Goal: Transaction & Acquisition: Purchase product/service

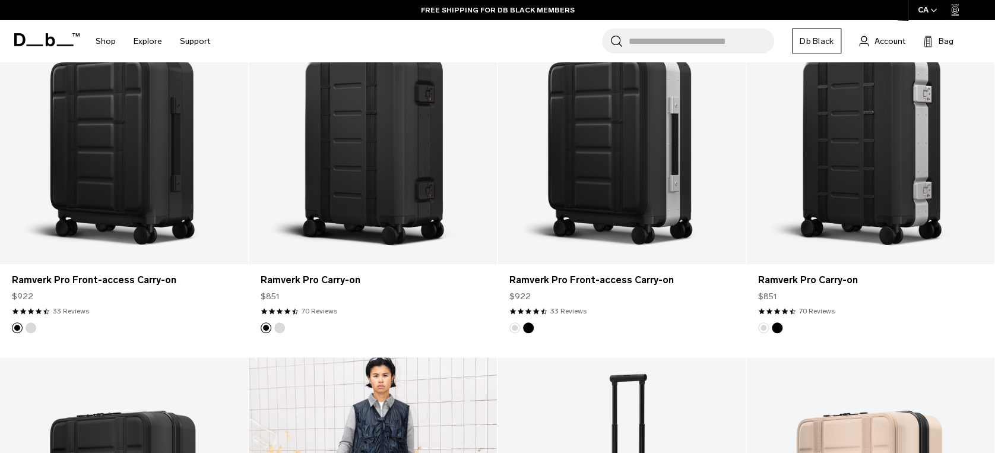
scroll to position [158, 0]
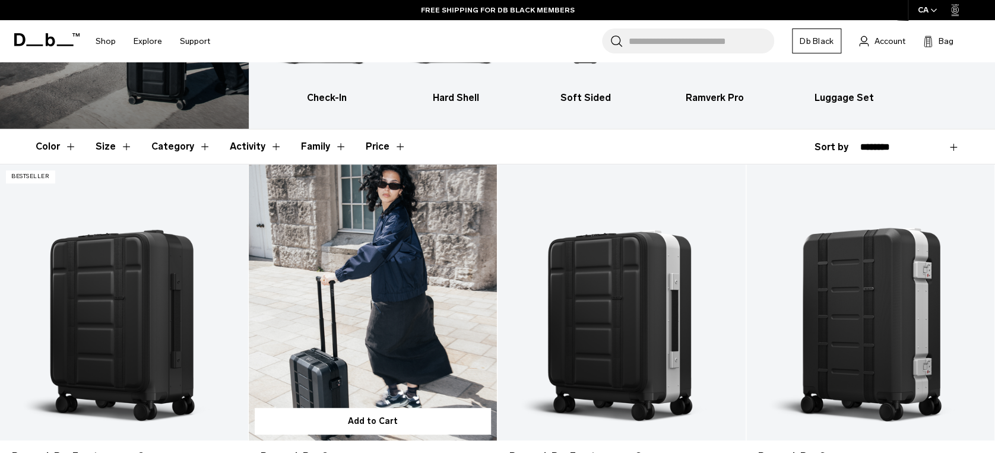
click at [395, 308] on link "Ramverk Pro Carry-on" at bounding box center [373, 302] width 248 height 276
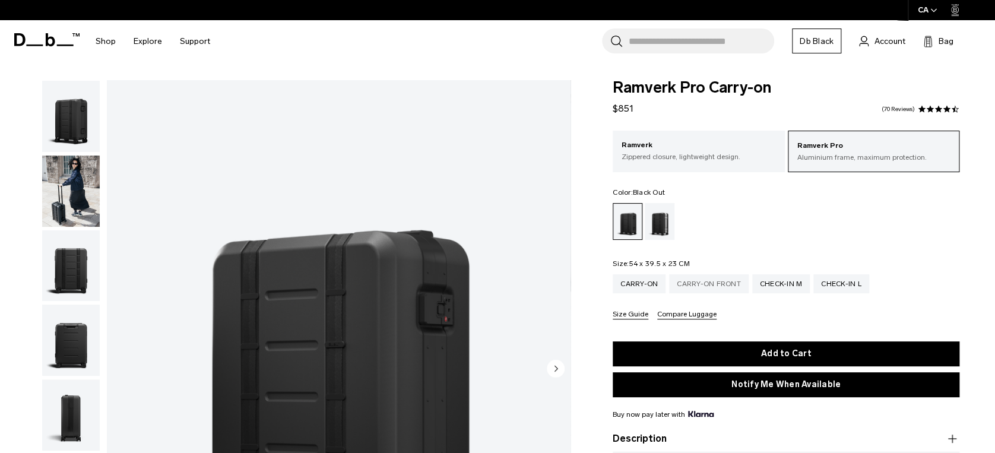
scroll to position [238, 0]
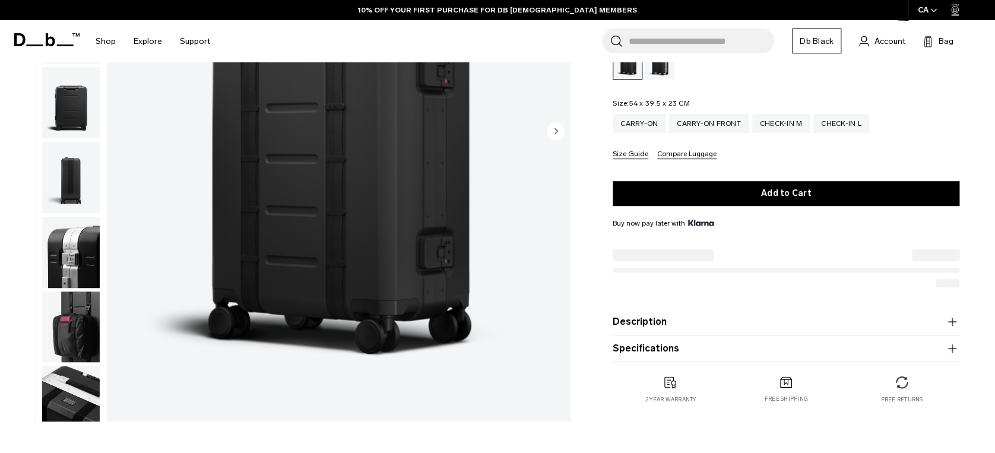
click at [682, 328] on button "Description" at bounding box center [786, 322] width 347 height 14
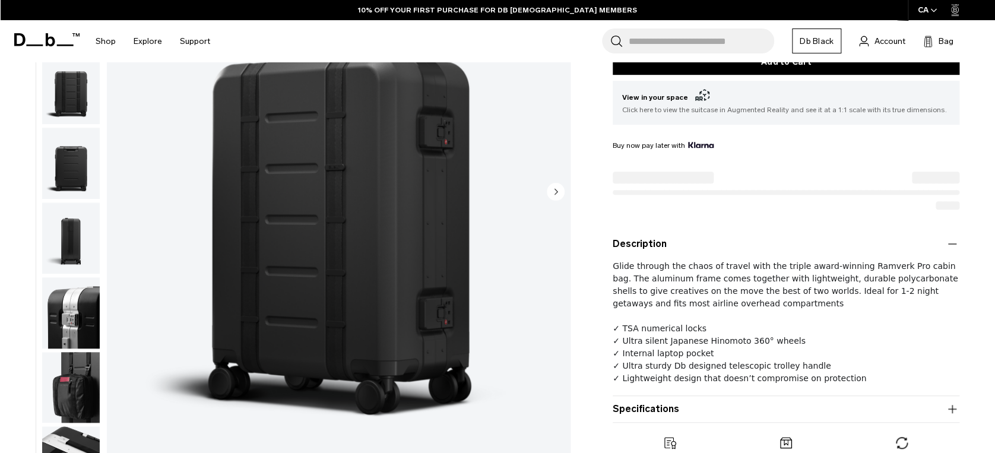
scroll to position [317, 0]
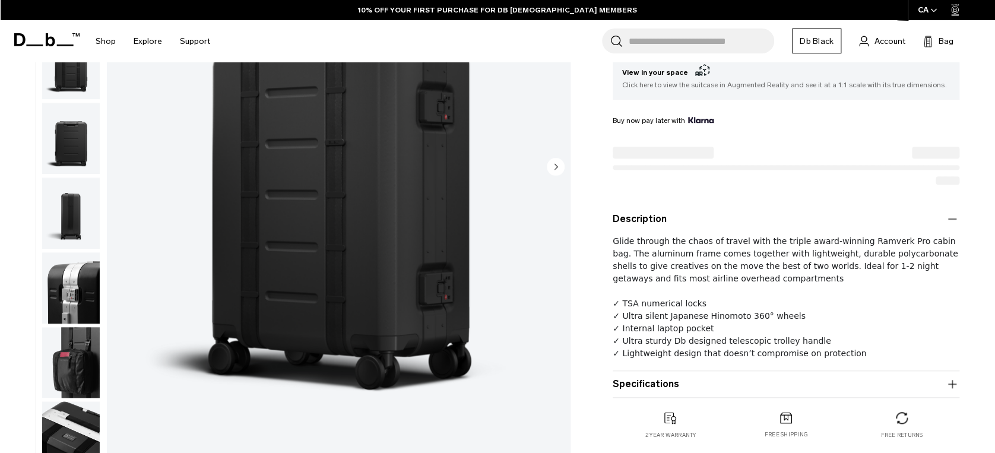
click at [673, 394] on product-accordion "Specifications Volume 36 Litres Dimensions 54 x 39.5 x 23 CM (H x W x D) Weight…" at bounding box center [786, 384] width 347 height 27
click at [677, 388] on button "Specifications" at bounding box center [786, 384] width 347 height 14
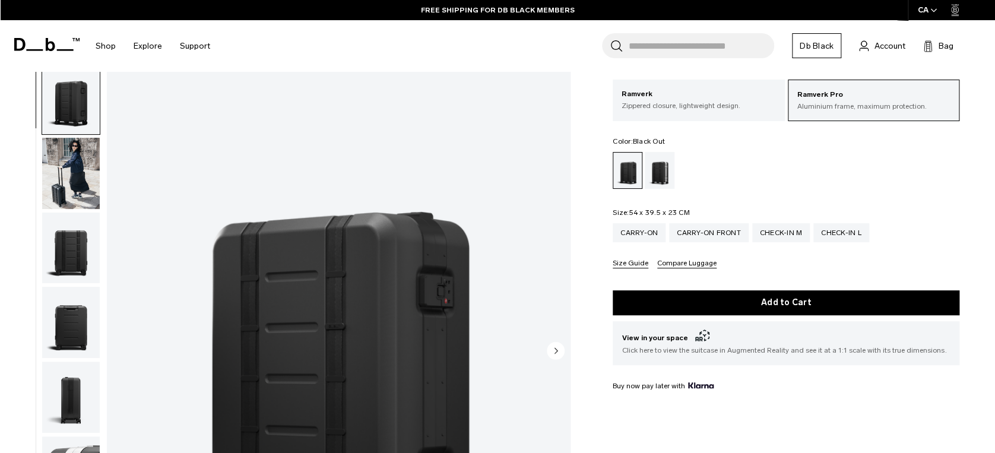
scroll to position [0, 0]
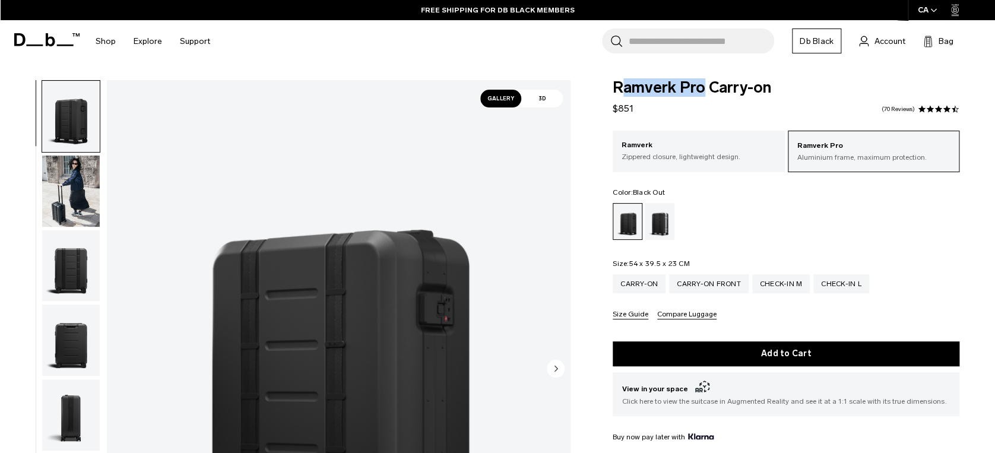
drag, startPoint x: 627, startPoint y: 85, endPoint x: 704, endPoint y: 81, distance: 77.3
click at [704, 81] on span "Ramverk Pro Carry-on" at bounding box center [786, 87] width 347 height 15
copy span "amverk Pro"
